Goal: Task Accomplishment & Management: Manage account settings

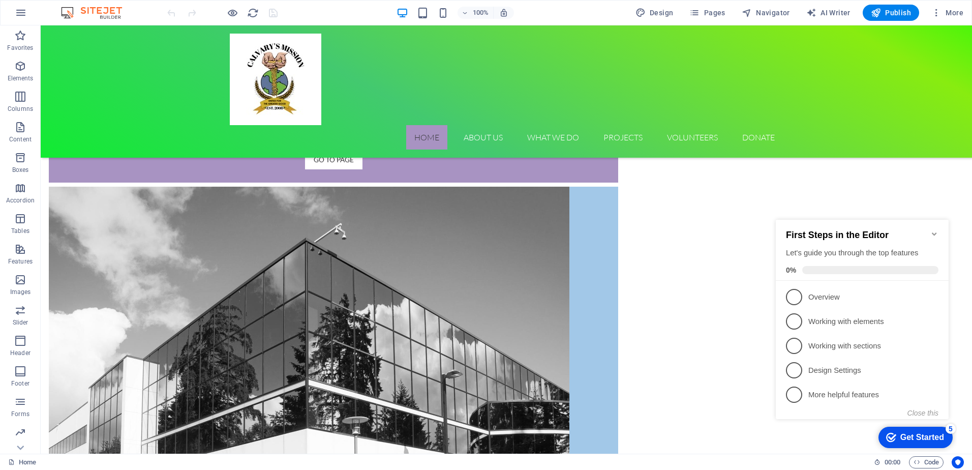
scroll to position [1160, 0]
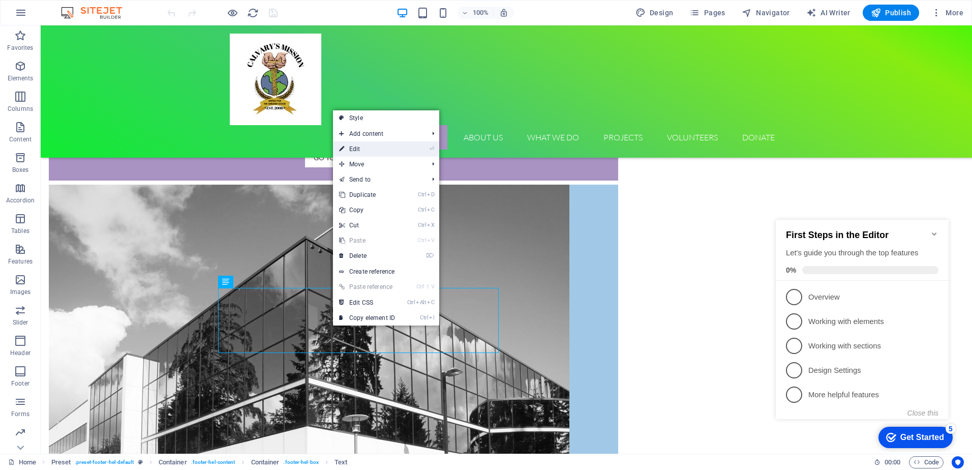
click at [390, 146] on link "⏎ Edit" at bounding box center [367, 148] width 68 height 15
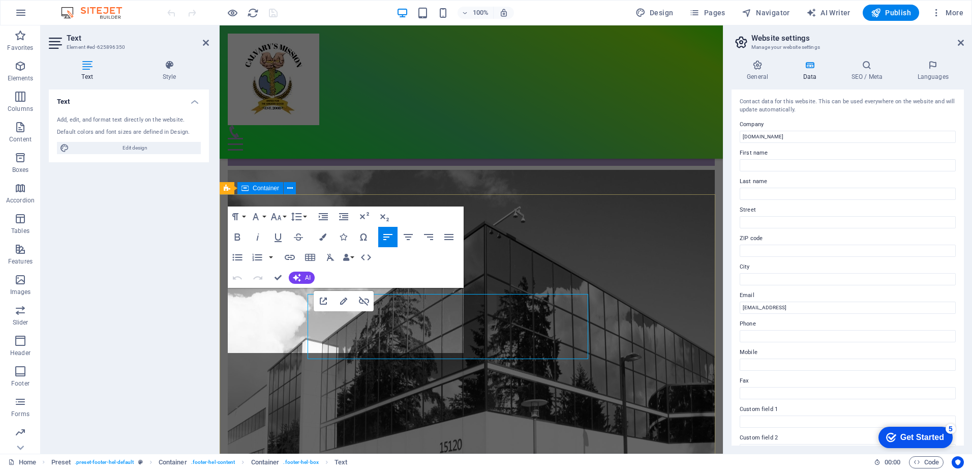
scroll to position [1153, 0]
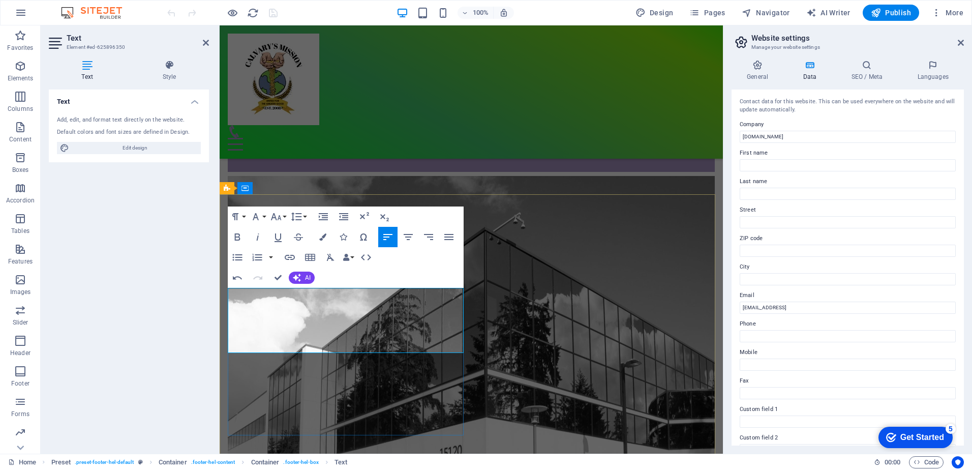
drag, startPoint x: 235, startPoint y: 326, endPoint x: 236, endPoint y: 399, distance: 72.2
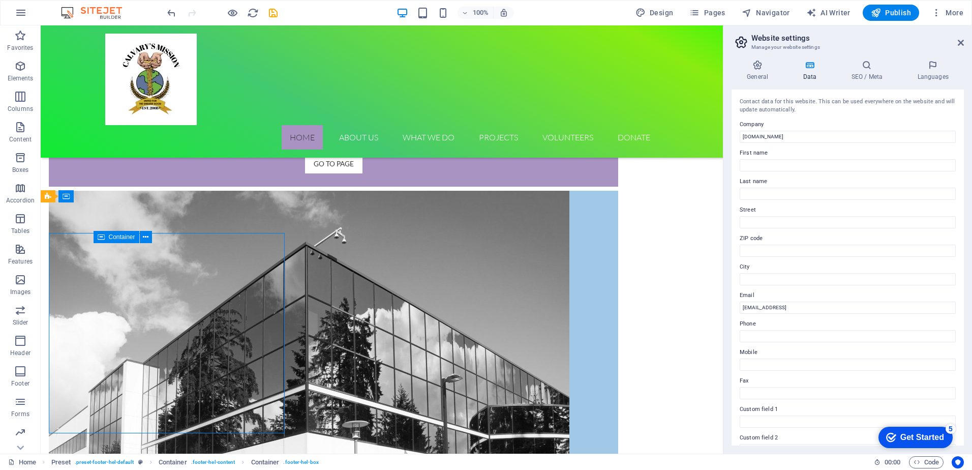
scroll to position [1156, 0]
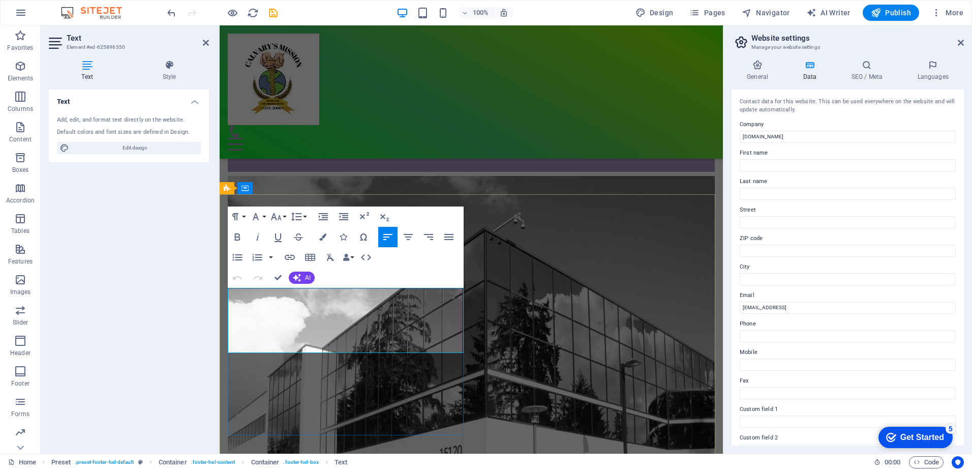
click at [870, 310] on input "[EMAIL_ADDRESS]" at bounding box center [848, 307] width 216 height 12
type input "b"
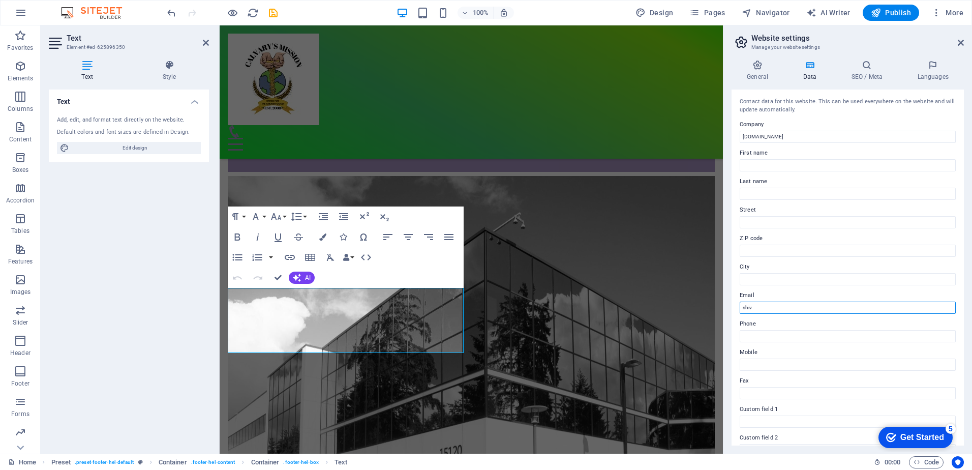
type input "[EMAIL_ADDRESS][DOMAIN_NAME]"
click at [897, 16] on span "Publish" at bounding box center [891, 13] width 40 height 10
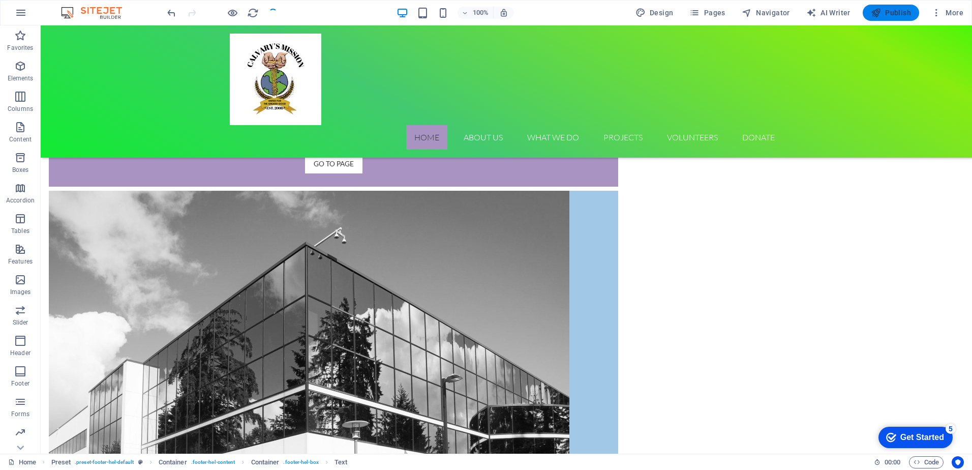
scroll to position [1156, 0]
